Goal: Task Accomplishment & Management: Manage account settings

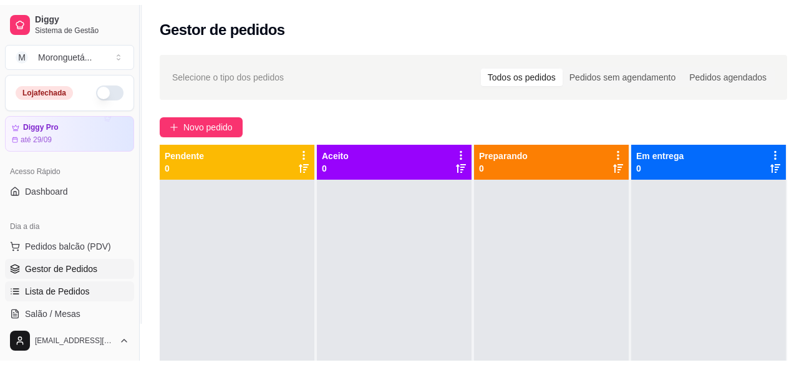
scroll to position [125, 0]
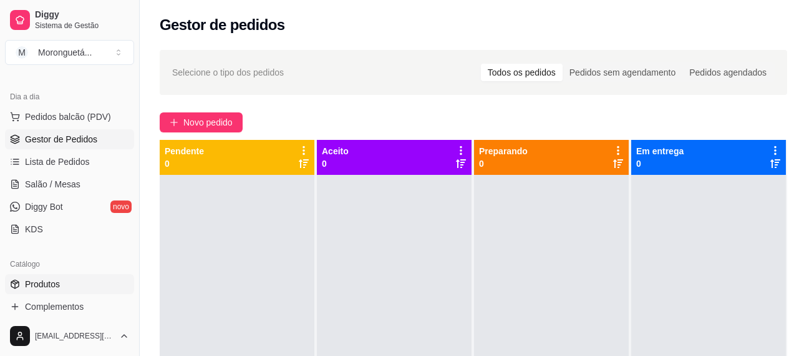
click at [58, 284] on span "Produtos" at bounding box center [42, 284] width 35 height 12
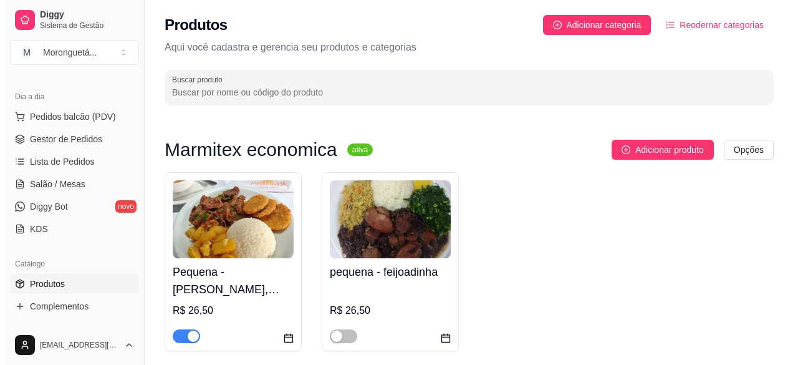
scroll to position [125, 0]
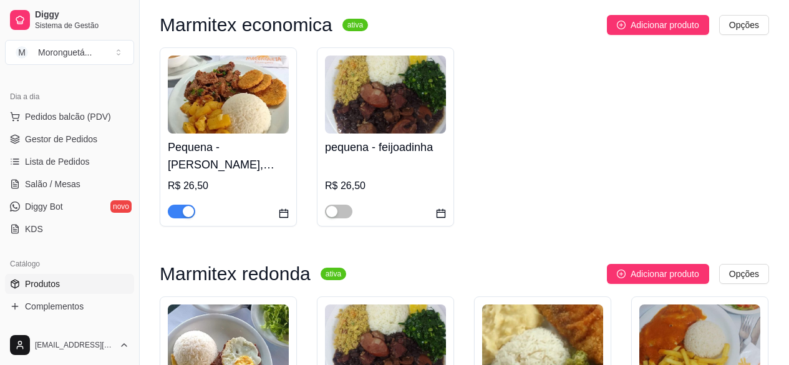
click at [255, 170] on h4 "Pequena - [PERSON_NAME], [PERSON_NAME] ou Linguicinha de Dumont (Escolha 1 opçã…" at bounding box center [228, 155] width 121 height 35
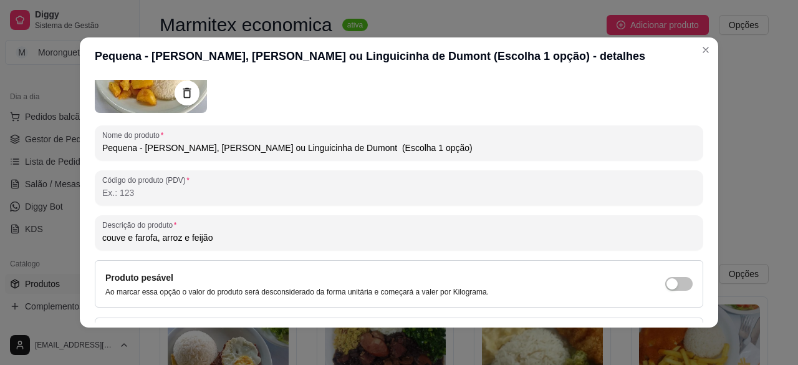
drag, startPoint x: 150, startPoint y: 238, endPoint x: 92, endPoint y: 240, distance: 58.7
click at [95, 240] on div "Descrição do produto couve e farofa, arroz e feijão" at bounding box center [399, 232] width 609 height 35
paste input "flor gratinado, polenta frit"
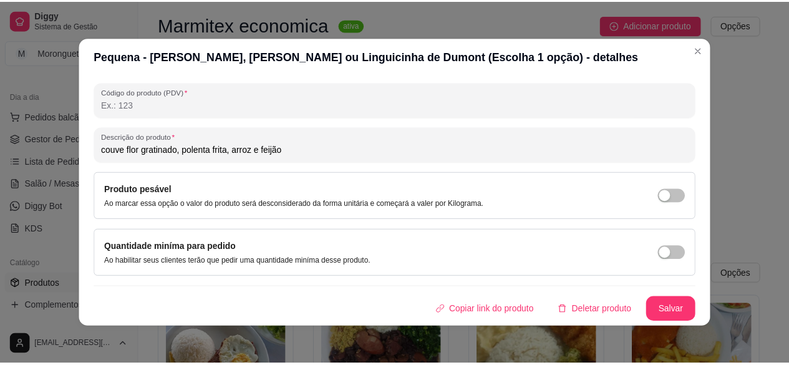
scroll to position [2, 0]
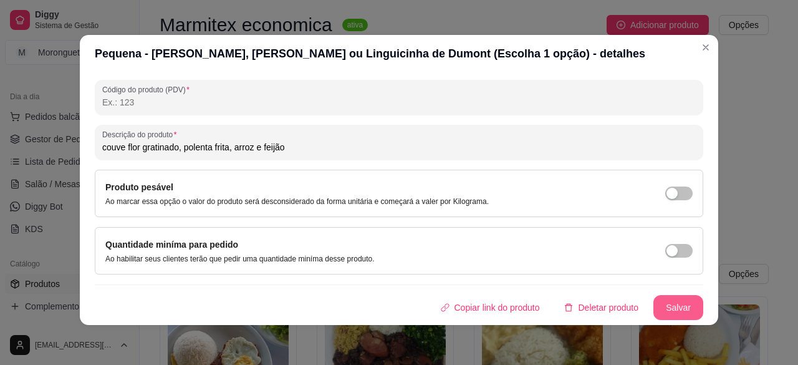
type input "couve flor gratinado, polenta frita, arroz e feijão"
click at [664, 316] on button "Salvar" at bounding box center [679, 307] width 50 height 25
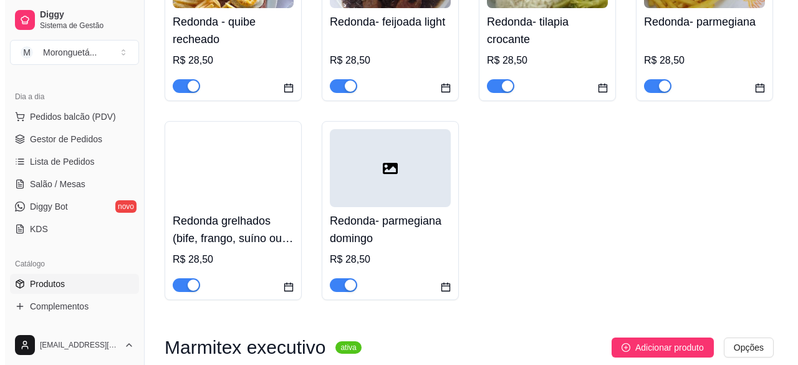
scroll to position [561, 0]
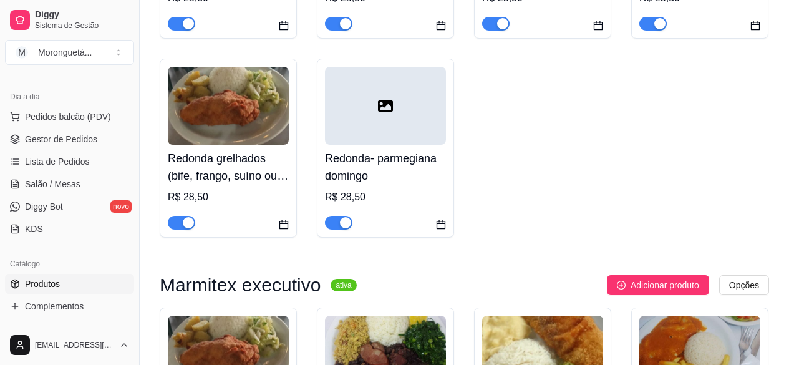
click at [176, 153] on h4 "Redonda grelhados (bife, frango, suíno ou Linguicinha) escolha 1 opção" at bounding box center [228, 167] width 121 height 35
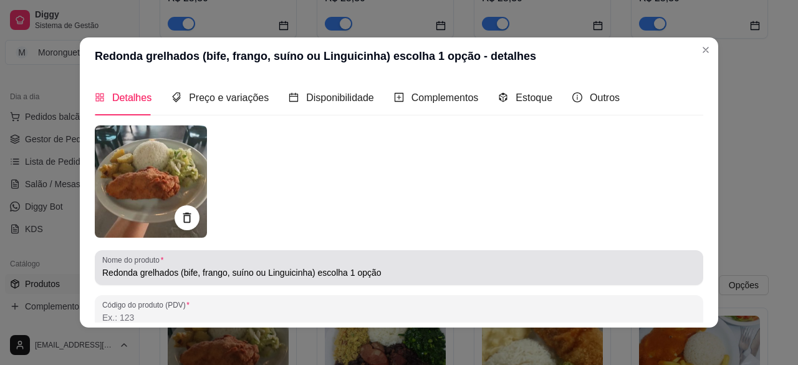
scroll to position [125, 0]
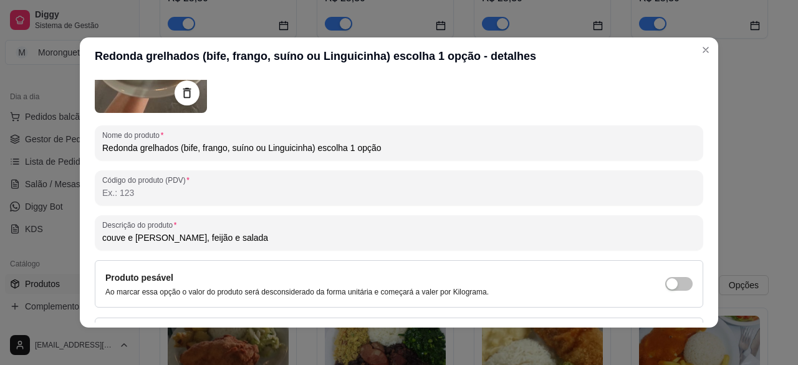
click at [175, 237] on input "couve e [PERSON_NAME], feijão e salada" at bounding box center [399, 237] width 594 height 12
drag, startPoint x: 150, startPoint y: 238, endPoint x: 95, endPoint y: 237, distance: 54.3
click at [95, 237] on div "Descrição do produto couve e farofa Arroz, feijão e salada" at bounding box center [399, 232] width 609 height 35
drag, startPoint x: 151, startPoint y: 238, endPoint x: 90, endPoint y: 238, distance: 61.1
click at [95, 238] on div "Descrição do produto couve e farofa Arroz, feijão e salada" at bounding box center [399, 232] width 609 height 35
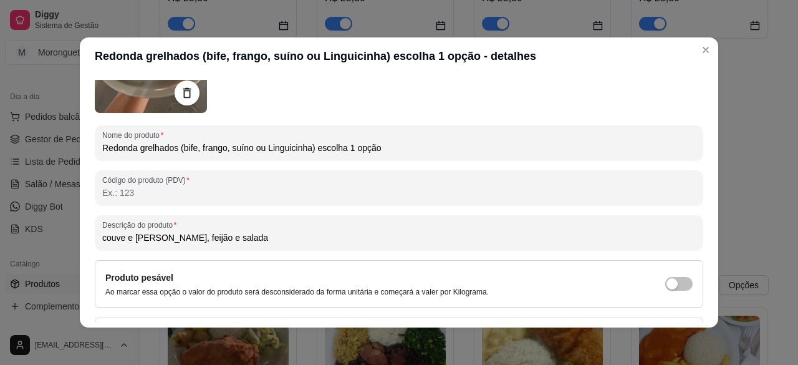
paste input "flor gratinado, polenta frit"
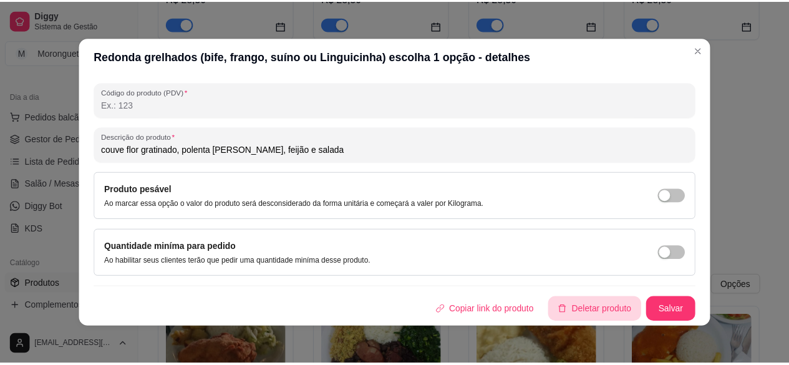
scroll to position [2, 0]
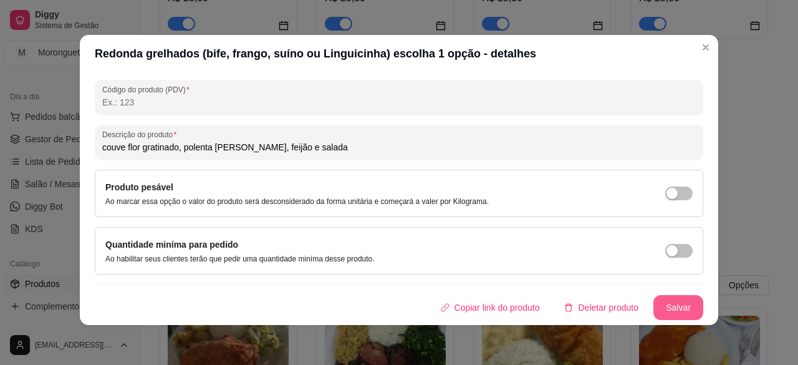
type input "couve flor gratinado, polenta [PERSON_NAME], feijão e salada"
click at [657, 298] on button "Salvar" at bounding box center [679, 307] width 50 height 25
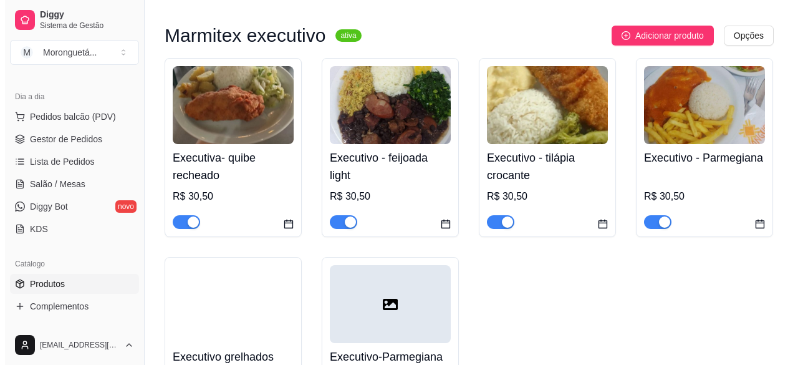
scroll to position [936, 0]
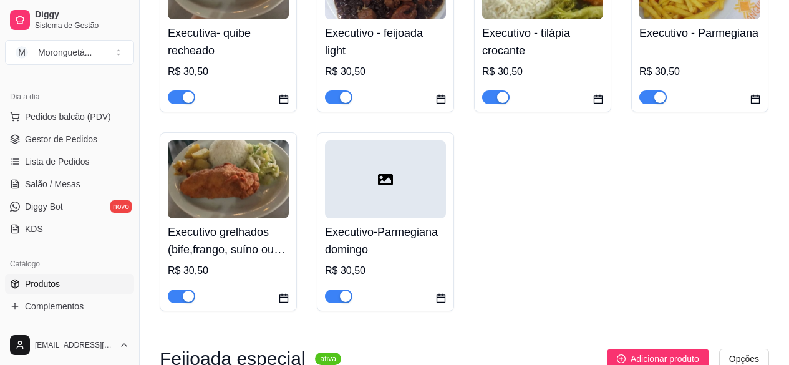
click at [243, 242] on h4 "Executivo grelhados (bife,frango, suíno ou Linguicinha) escolha 1 opção" at bounding box center [228, 240] width 121 height 35
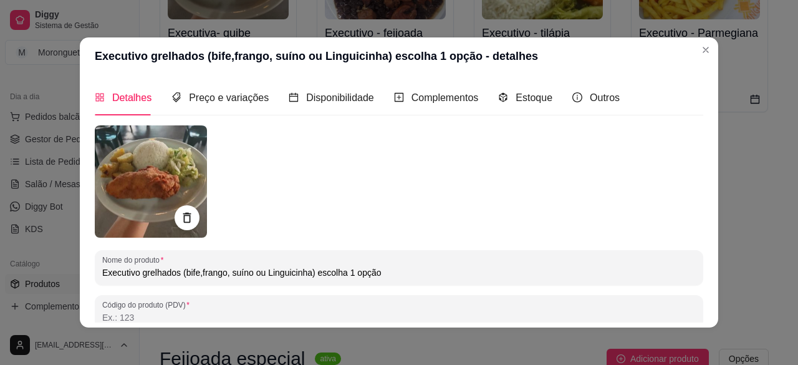
scroll to position [125, 0]
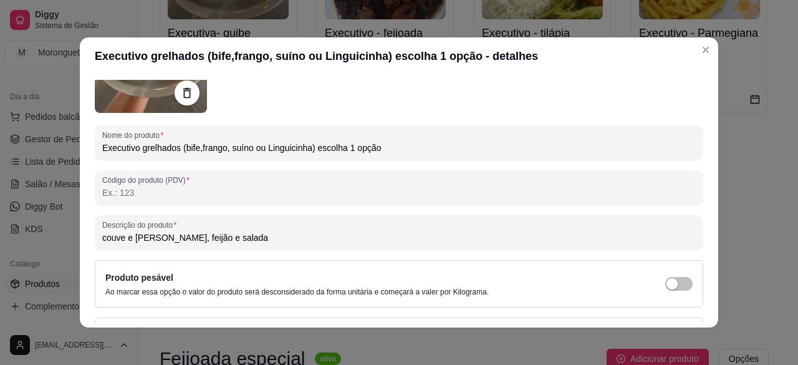
drag, startPoint x: 151, startPoint y: 238, endPoint x: 81, endPoint y: 245, distance: 70.3
click at [81, 245] on div "Detalhes Preço e variações Disponibilidade Complementos Estoque Outros Nome do …" at bounding box center [399, 201] width 639 height 253
paste input "flor gratinado, polenta frit"
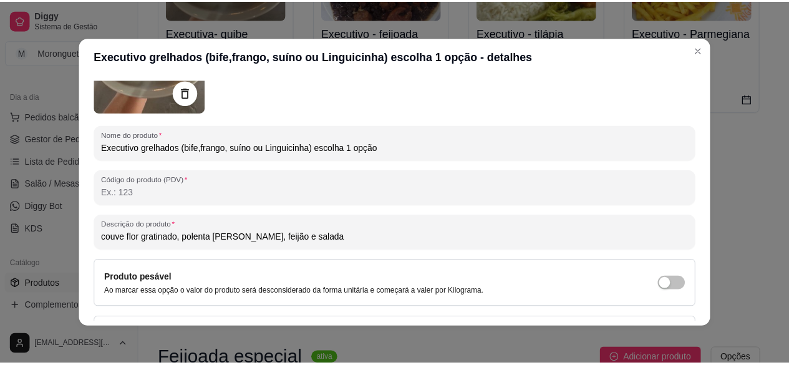
scroll to position [213, 0]
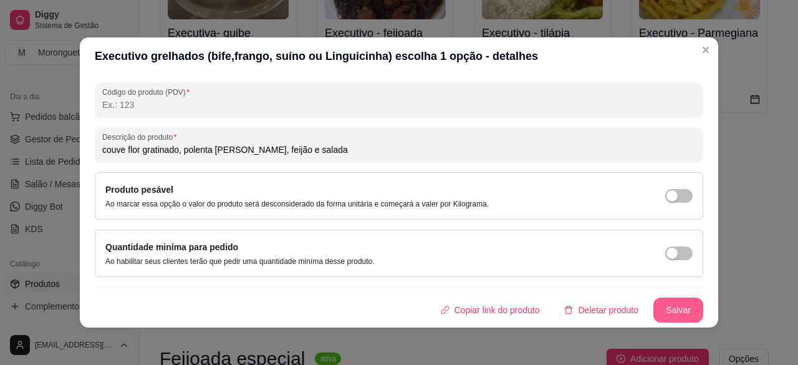
type input "couve flor gratinado, polenta [PERSON_NAME], feijão e salada"
click at [672, 301] on button "Salvar" at bounding box center [679, 310] width 50 height 25
